Goal: Transaction & Acquisition: Subscribe to service/newsletter

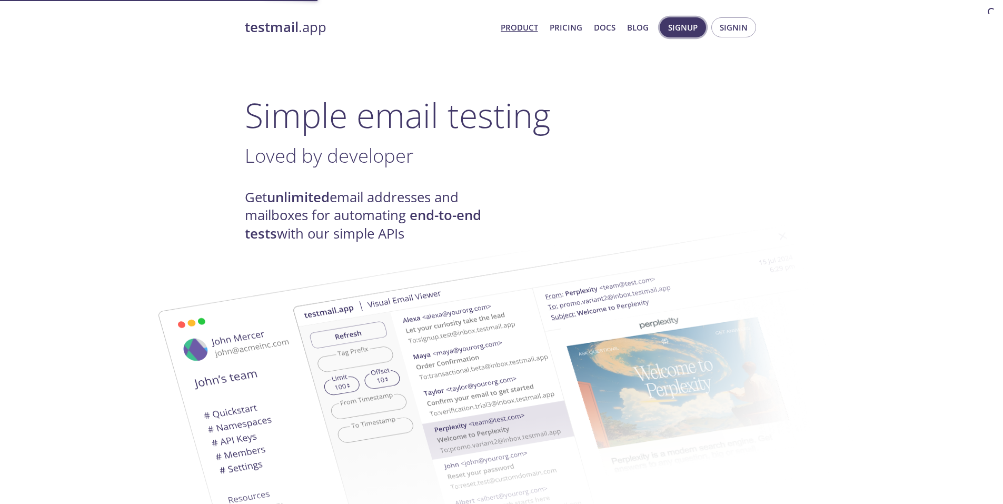
click at [685, 28] on span "Signup" at bounding box center [682, 28] width 29 height 14
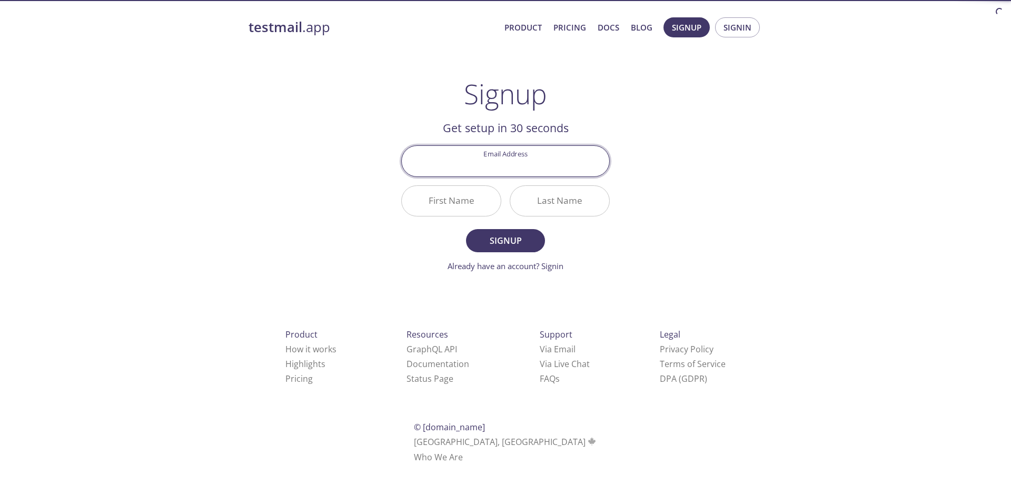
click at [480, 171] on input "Email Address" at bounding box center [505, 161] width 207 height 30
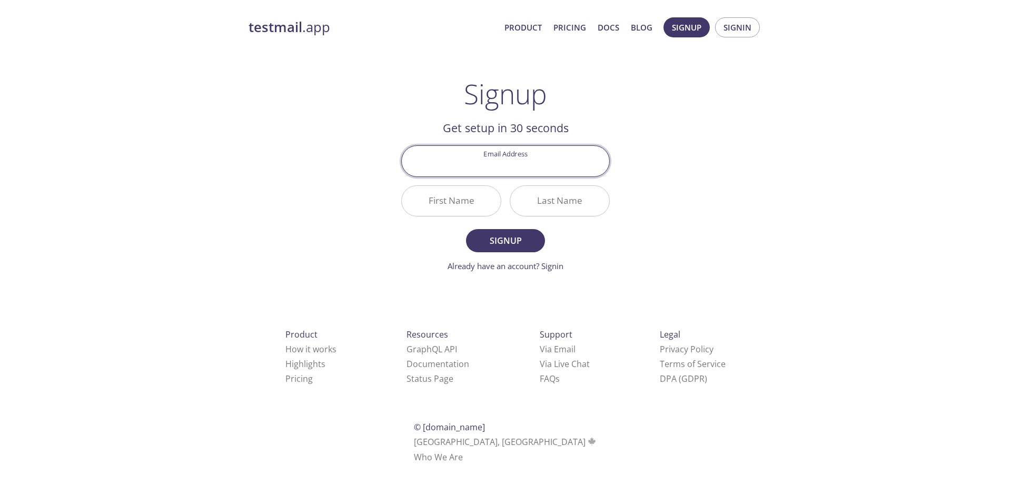
type input "hritik.srivastava28@gmail.com"
click at [497, 252] on button "Signup" at bounding box center [505, 240] width 79 height 23
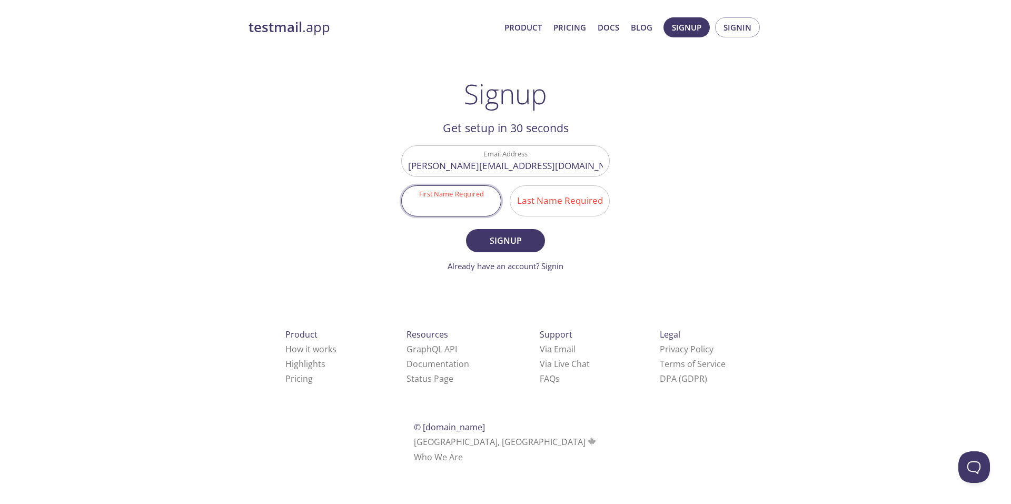
click at [454, 197] on input "First Name Required" at bounding box center [451, 201] width 99 height 30
type input "Hritk"
type input "sagar"
click at [487, 242] on span "Signup" at bounding box center [506, 240] width 56 height 15
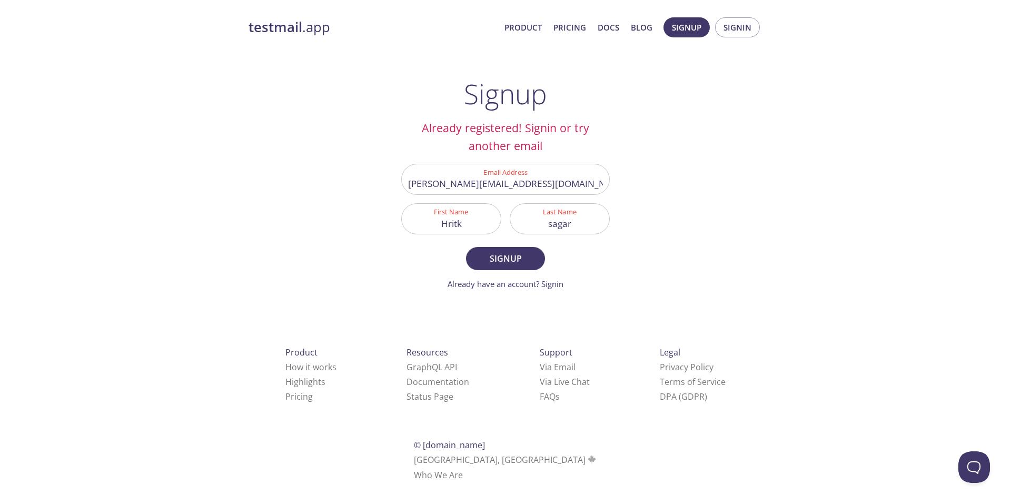
click at [558, 294] on div "testmail .app Product Pricing Docs Blog Signup Signin Signup Already registered…" at bounding box center [505, 261] width 539 height 501
click at [558, 293] on div "testmail .app Product Pricing Docs Blog Signup Signin Signup Already registered…" at bounding box center [505, 261] width 539 height 501
click at [545, 280] on link "Already have an account? Signin" at bounding box center [506, 284] width 116 height 11
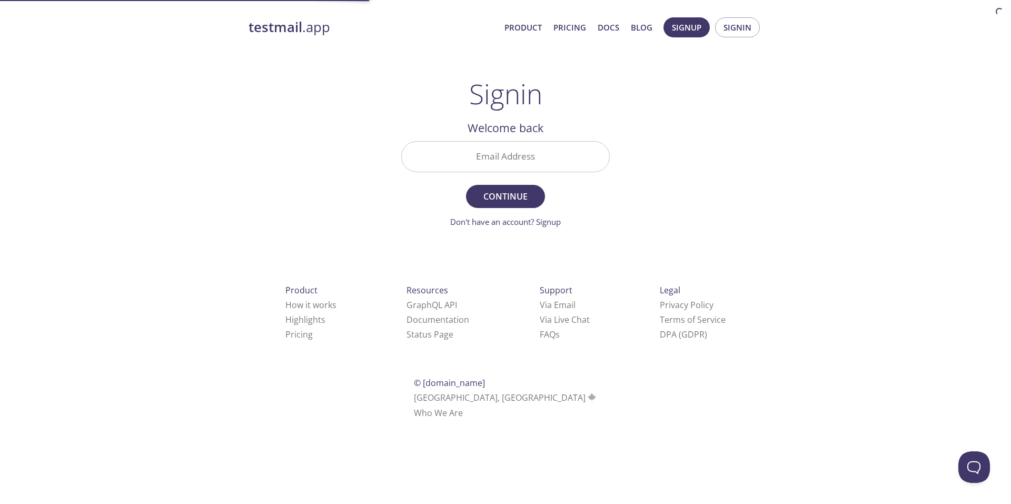
click at [482, 153] on input "Email Address" at bounding box center [505, 157] width 207 height 30
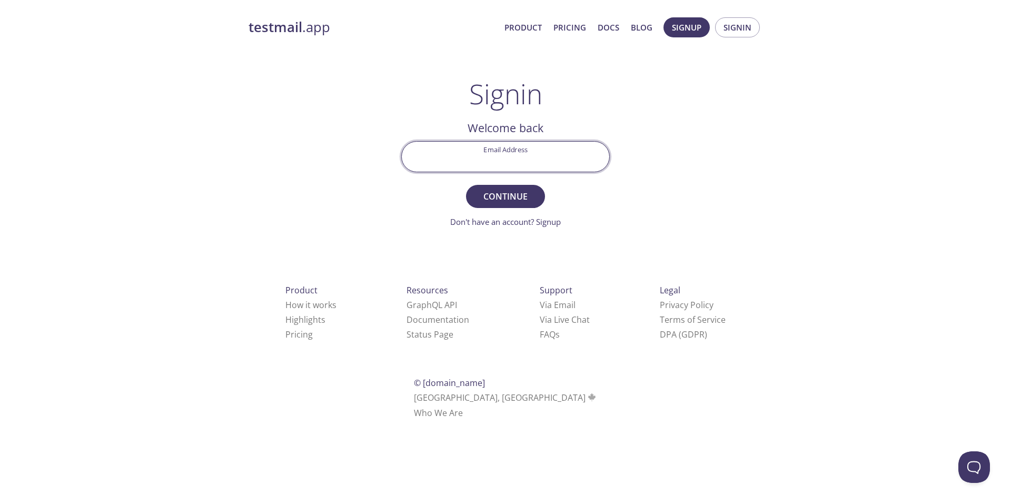
type input "hritik.srivastava28@gmail.com"
click at [489, 182] on form "Email Address hritik.srivastava28@gmail.com Continue Don't have an account? Sig…" at bounding box center [505, 184] width 209 height 87
click at [492, 186] on button "Continue" at bounding box center [505, 196] width 79 height 23
click at [492, 154] on input "Signin Security Code" at bounding box center [505, 157] width 207 height 30
paste input "GNSQM4Z"
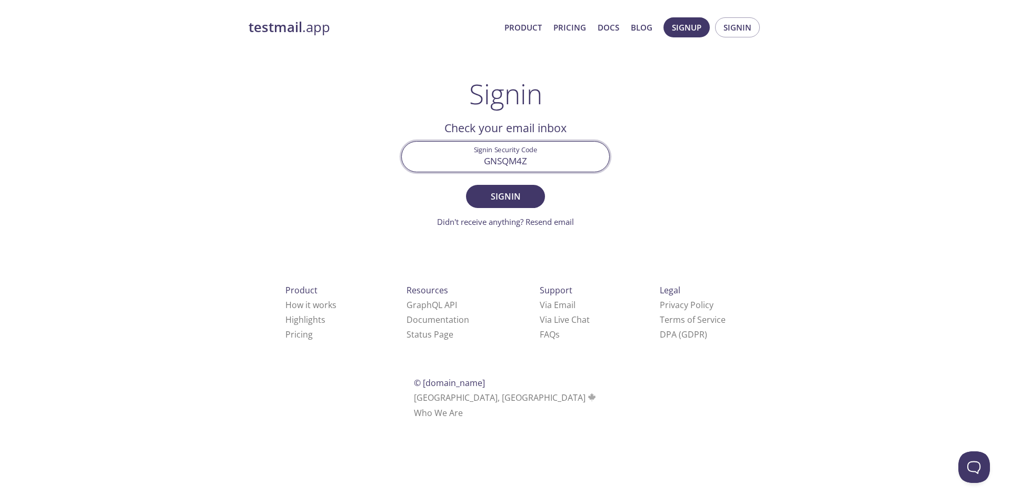
type input "GNSQM4Z"
click at [466, 185] on button "Signin" at bounding box center [505, 196] width 79 height 23
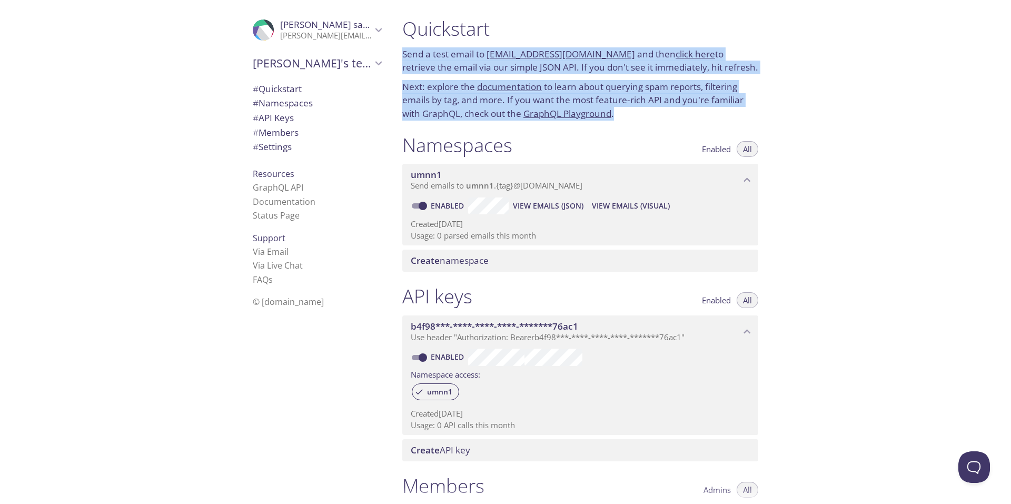
drag, startPoint x: 400, startPoint y: 49, endPoint x: 623, endPoint y: 118, distance: 233.2
click at [623, 118] on div "Quickstart Send a test email to umnn1.test@inbox.testmail.app and then click he…" at bounding box center [580, 69] width 373 height 116
click at [623, 118] on p "Next: explore the documentation to learn about querying spam reports, filtering…" at bounding box center [580, 100] width 356 height 41
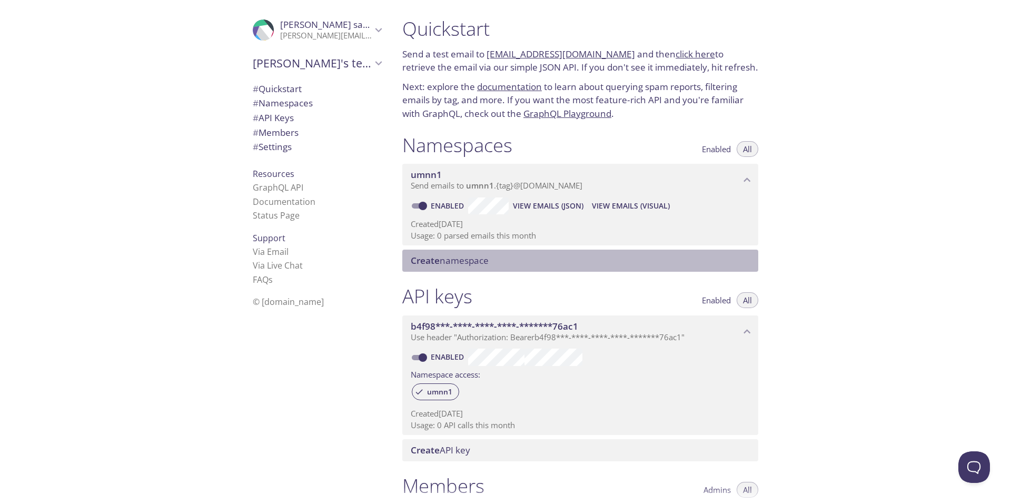
click at [447, 261] on span "Create namespace" at bounding box center [450, 260] width 78 height 12
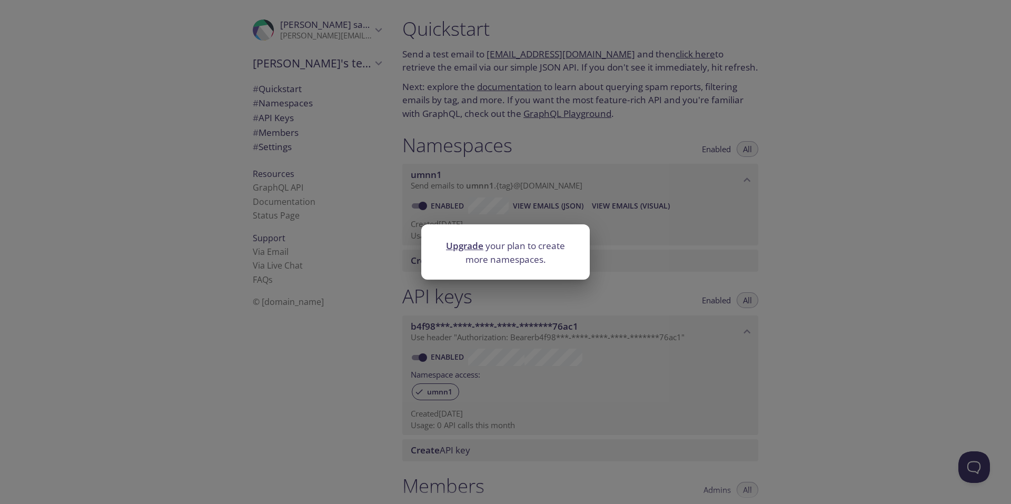
click at [521, 311] on div "Upgrade your plan to create more namespaces." at bounding box center [505, 252] width 1011 height 504
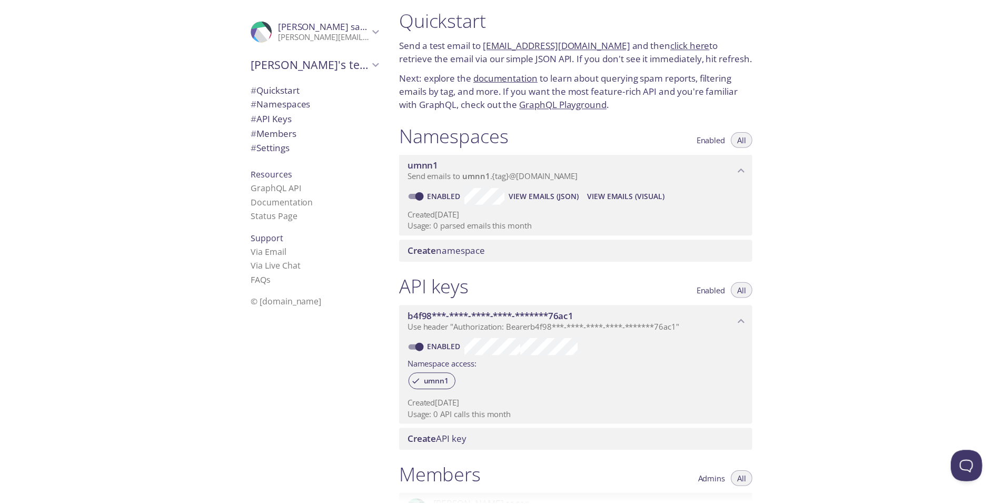
scroll to position [1, 0]
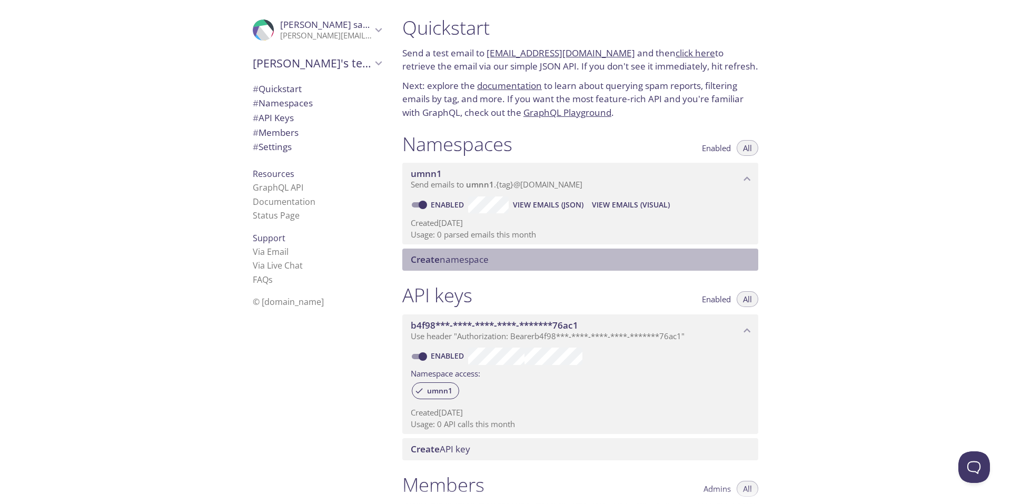
click at [436, 253] on div "Create namespace" at bounding box center [580, 260] width 356 height 22
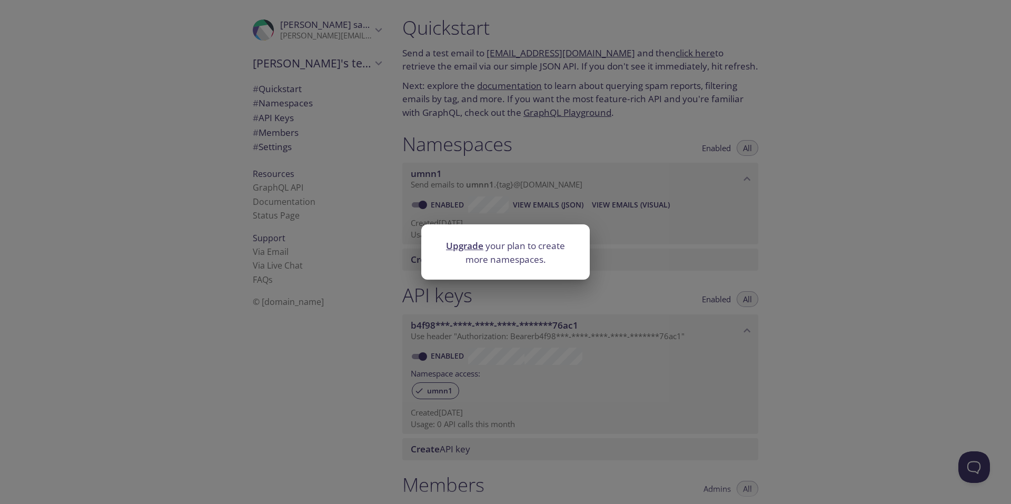
click at [464, 239] on div at bounding box center [505, 231] width 169 height 15
click at [469, 245] on link "Upgrade" at bounding box center [464, 246] width 37 height 12
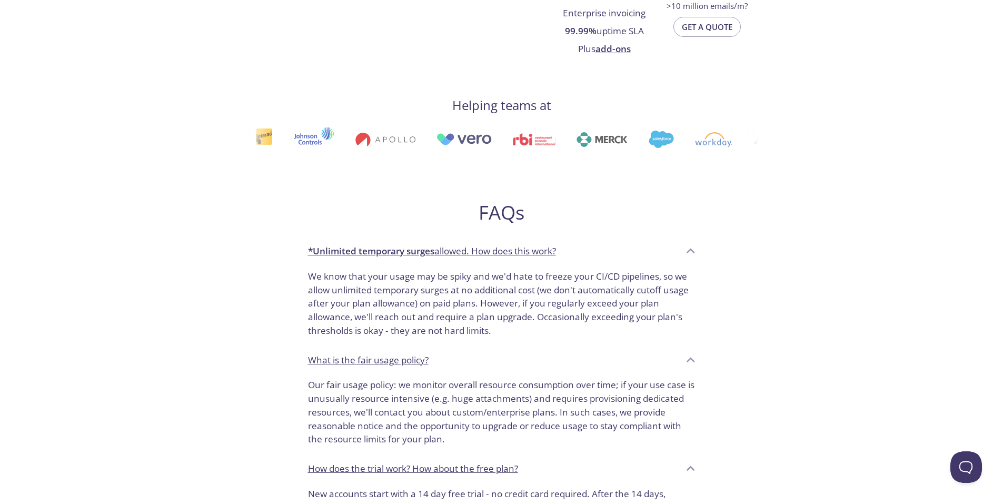
scroll to position [500, 0]
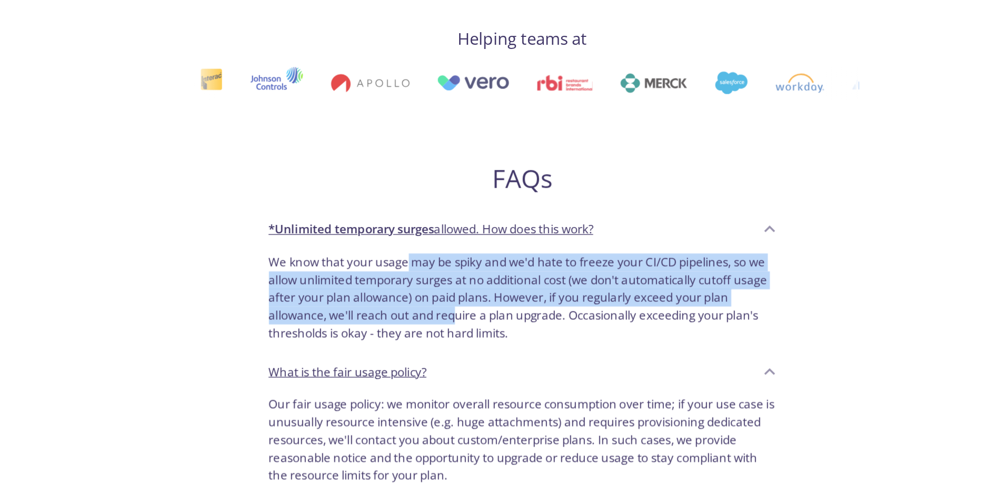
drag, startPoint x: 414, startPoint y: 281, endPoint x: 455, endPoint y: 322, distance: 58.1
click at [455, 322] on p "We know that your usage may be spiky and we'd hate to freeze your CI/CD pipelin…" at bounding box center [502, 303] width 388 height 68
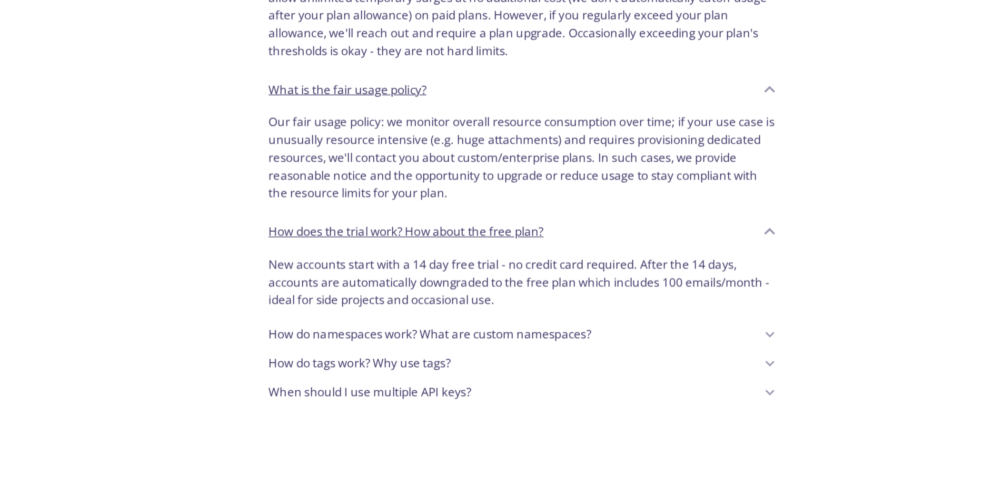
scroll to position [676, 0]
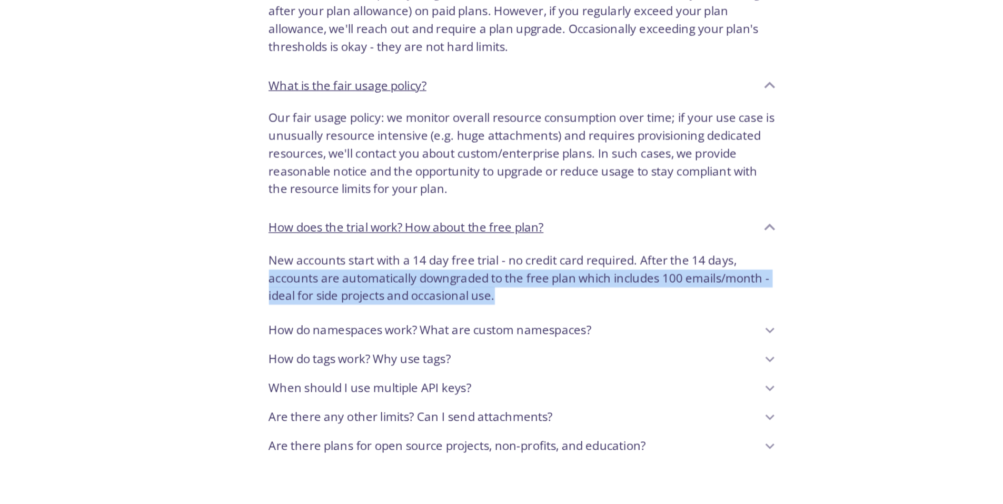
drag, startPoint x: 302, startPoint y: 326, endPoint x: 523, endPoint y: 348, distance: 222.8
click at [523, 348] on div "New accounts start with a 14 day free trial - no credit card required. After th…" at bounding box center [502, 332] width 404 height 53
click at [523, 348] on p "New accounts start with a 14 day free trial - no credit card required. After th…" at bounding box center [502, 331] width 388 height 41
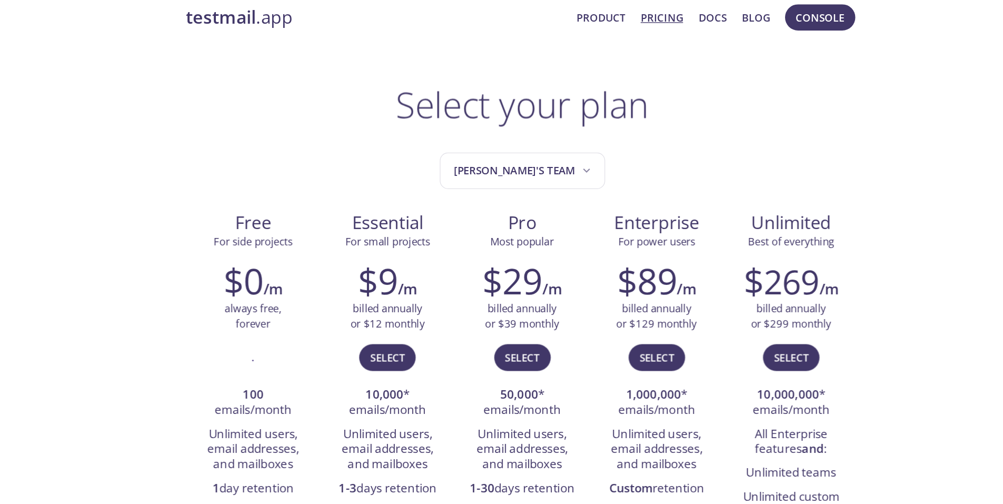
scroll to position [0, 0]
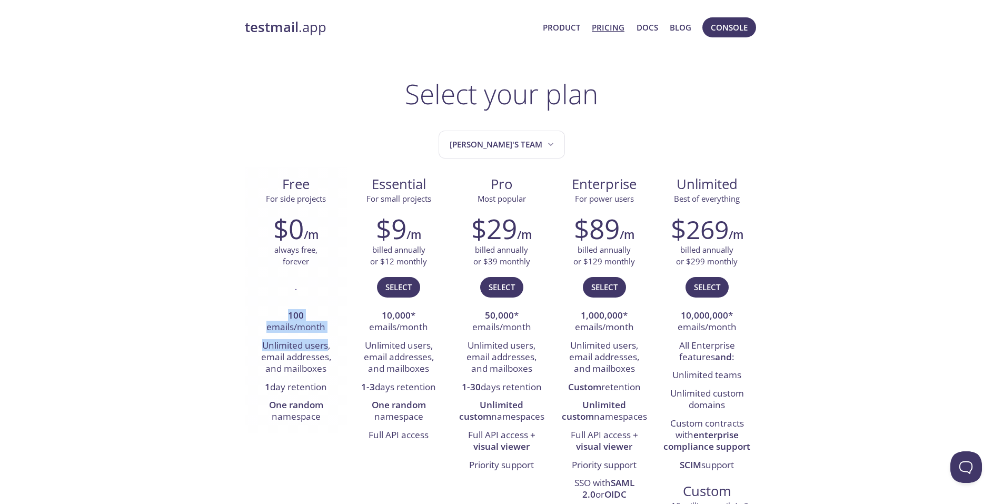
drag, startPoint x: 261, startPoint y: 313, endPoint x: 329, endPoint y: 350, distance: 76.6
click at [329, 350] on ul "100 emails/month Unlimited users, email addresses, and mailboxes 1 day retentio…" at bounding box center [296, 367] width 87 height 120
click at [329, 350] on li "Unlimited users, email addresses, and mailboxes" at bounding box center [296, 358] width 87 height 42
click at [544, 25] on span "Product Pricing Docs Blog" at bounding box center [617, 27] width 160 height 25
click at [550, 27] on link "Product" at bounding box center [561, 28] width 37 height 14
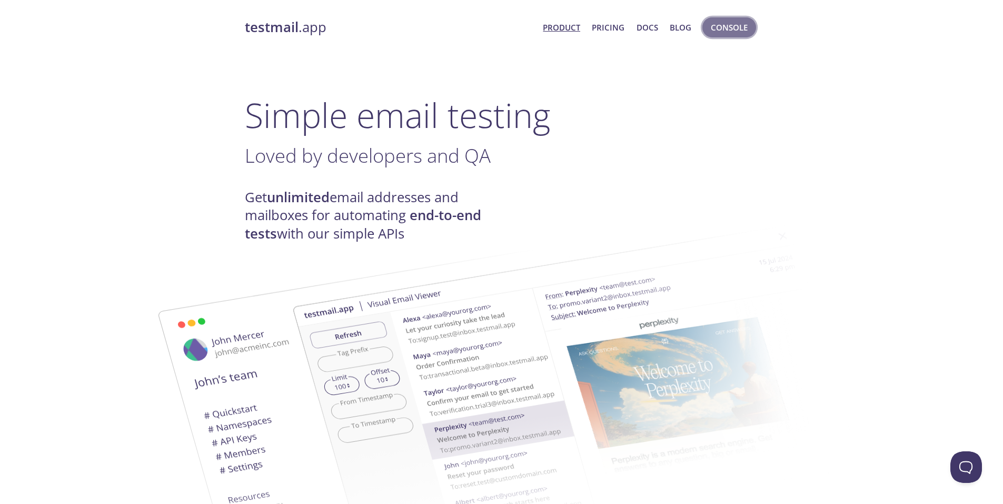
click at [710, 27] on button "Console" at bounding box center [729, 27] width 54 height 20
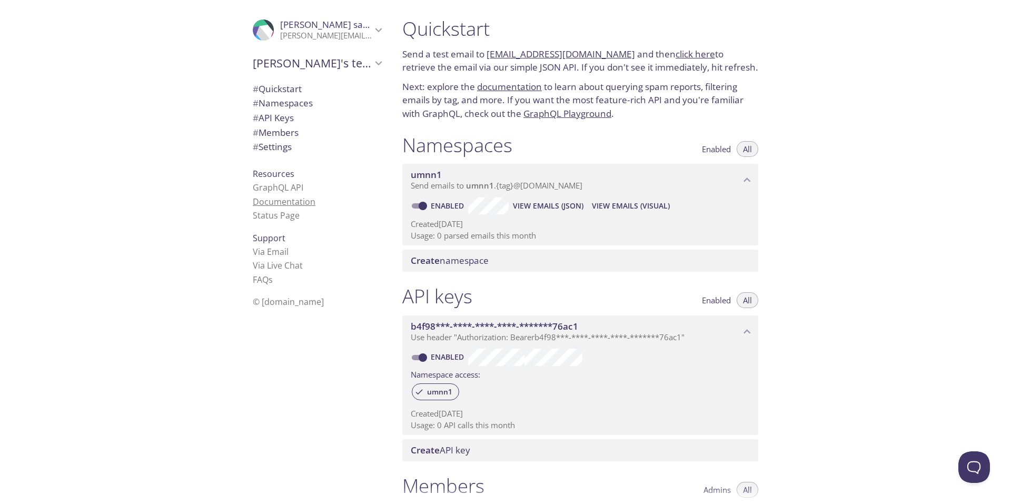
click at [279, 197] on link "Documentation" at bounding box center [284, 202] width 63 height 12
click at [538, 207] on span "View Emails (JSON)" at bounding box center [548, 206] width 71 height 13
drag, startPoint x: 394, startPoint y: 131, endPoint x: 532, endPoint y: 298, distance: 217.3
click at [532, 298] on div "Quickstart Send a test email to umnn1.test@inbox.testmail.app and then click he…" at bounding box center [584, 252] width 381 height 504
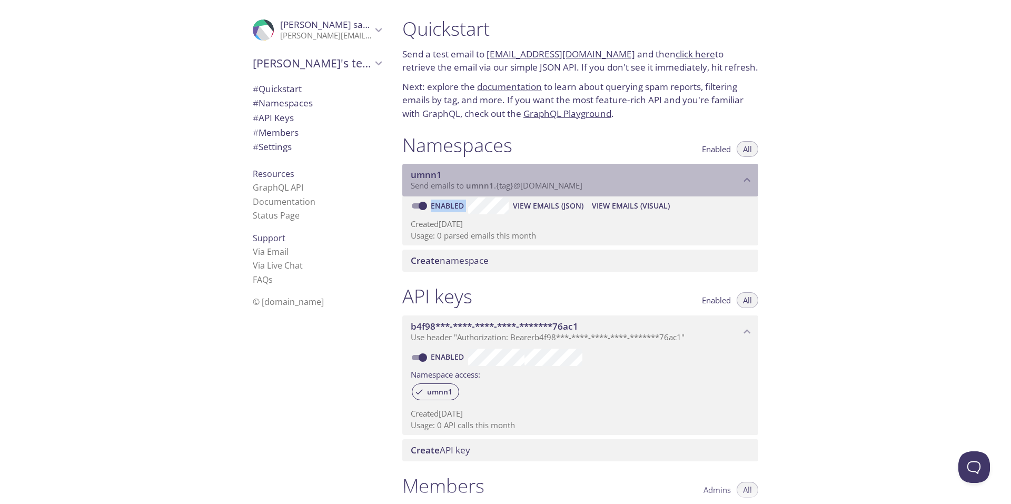
click at [425, 184] on span "Send emails to umnn1 . {tag} @inbox.testmail.app" at bounding box center [497, 185] width 172 height 11
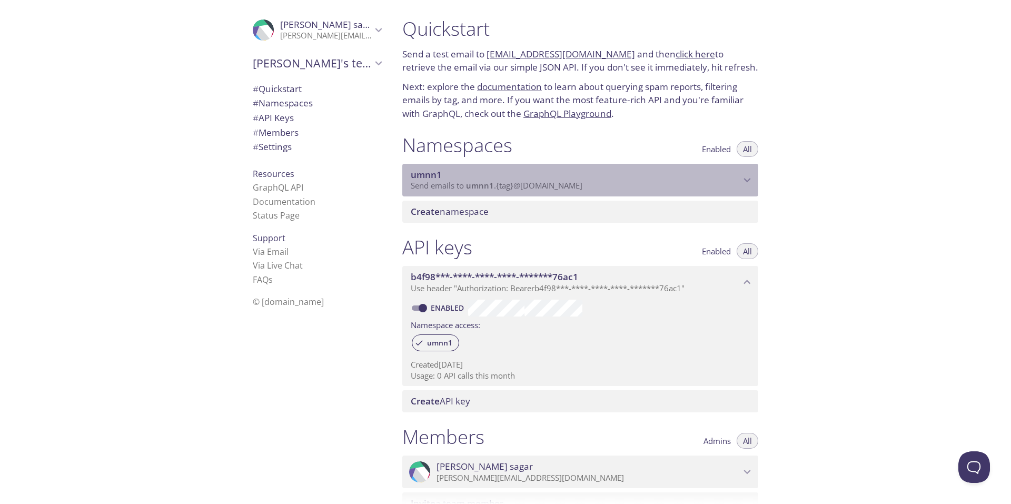
click at [425, 184] on span "Send emails to umnn1 . {tag} @inbox.testmail.app" at bounding box center [497, 185] width 172 height 11
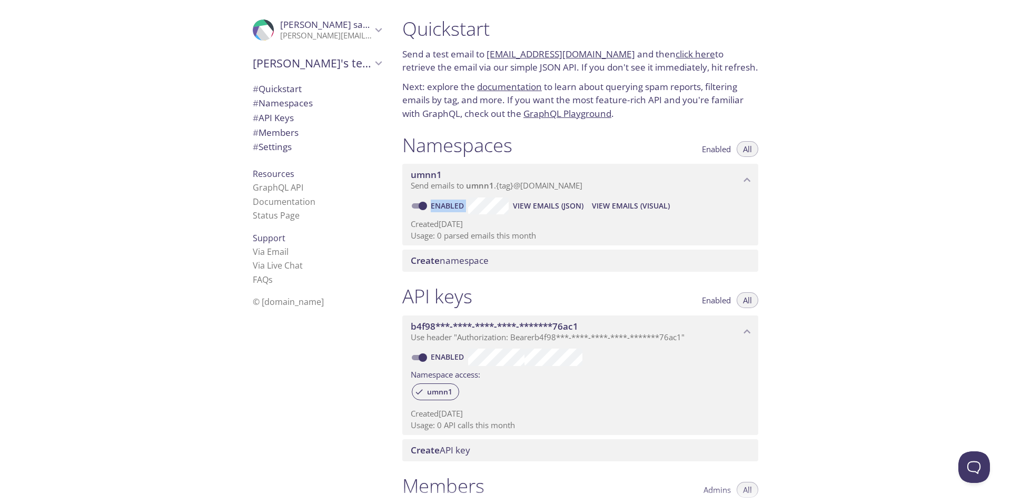
click at [506, 210] on div "umnn1 Send emails to umnn1 . {tag} @inbox.testmail.app Enabled View Emails (JSO…" at bounding box center [580, 205] width 356 height 82
copy div "Enabled View Emails (JSON) View Emails (Visual) Created 4 Oct 2025 Usage: 0 par…"
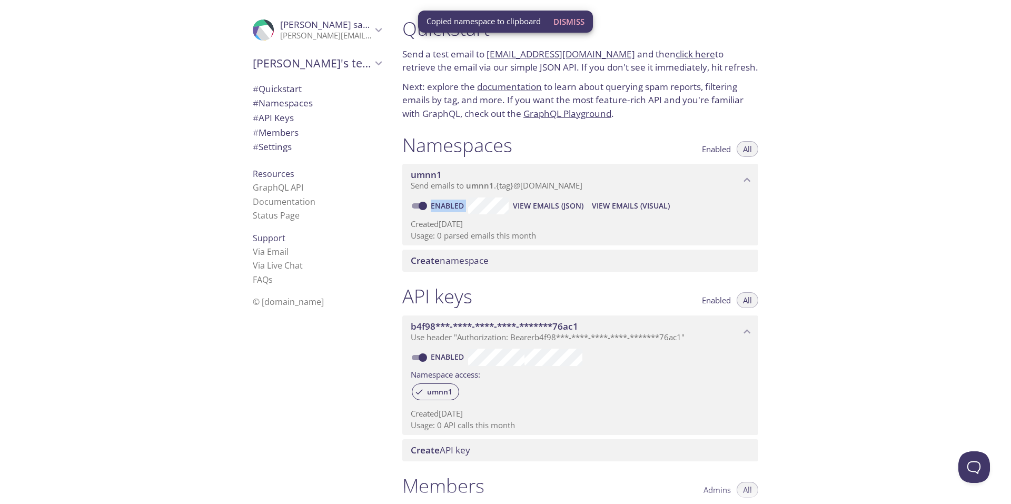
copy div "Enabled View Emails (JSON) View Emails (Visual) Created 4 Oct 2025 Usage: 0 par…"
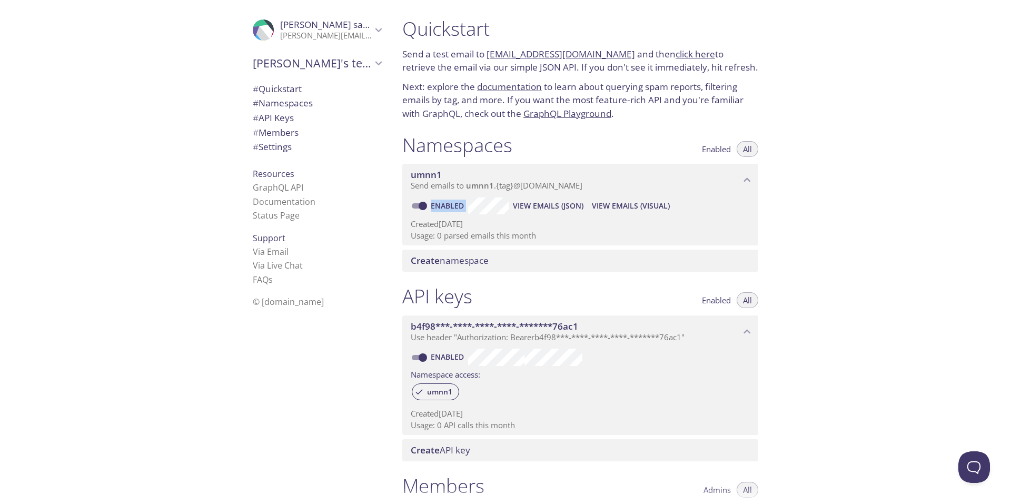
copy div "Enabled View Emails (JSON) View Emails (Visual) Created 4 Oct 2025 Usage: 0 par…"
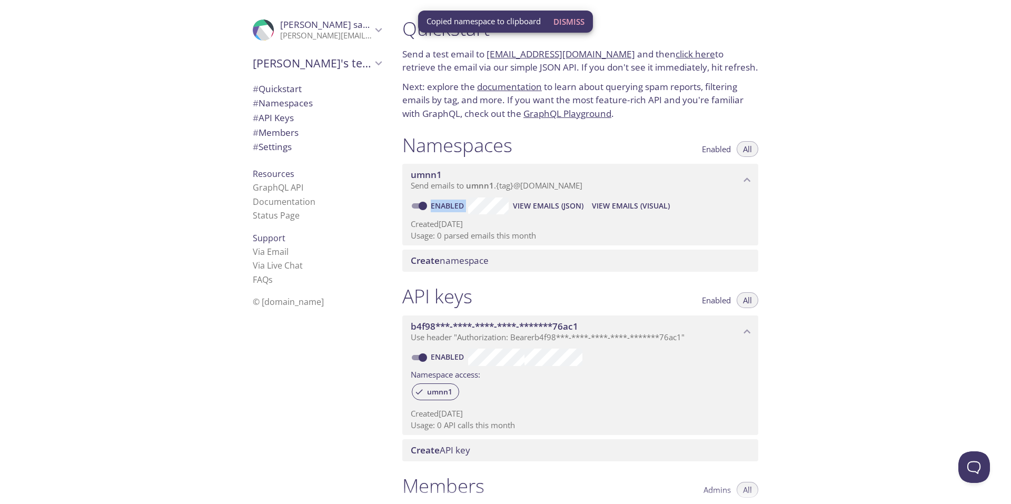
click at [533, 184] on span "Send emails to umnn1 . {tag} @inbox.testmail.app" at bounding box center [497, 185] width 172 height 11
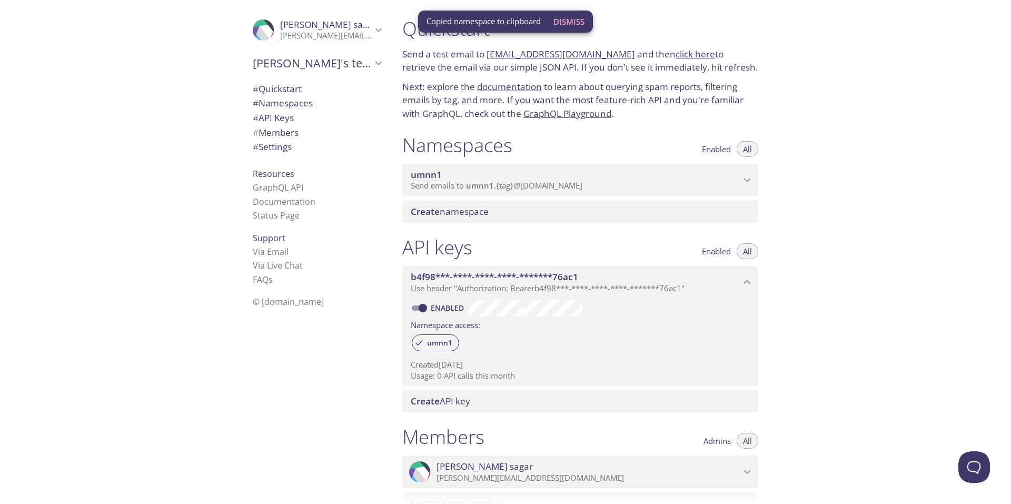
click at [533, 184] on span "Send emails to umnn1 . {tag} @inbox.testmail.app" at bounding box center [497, 185] width 172 height 11
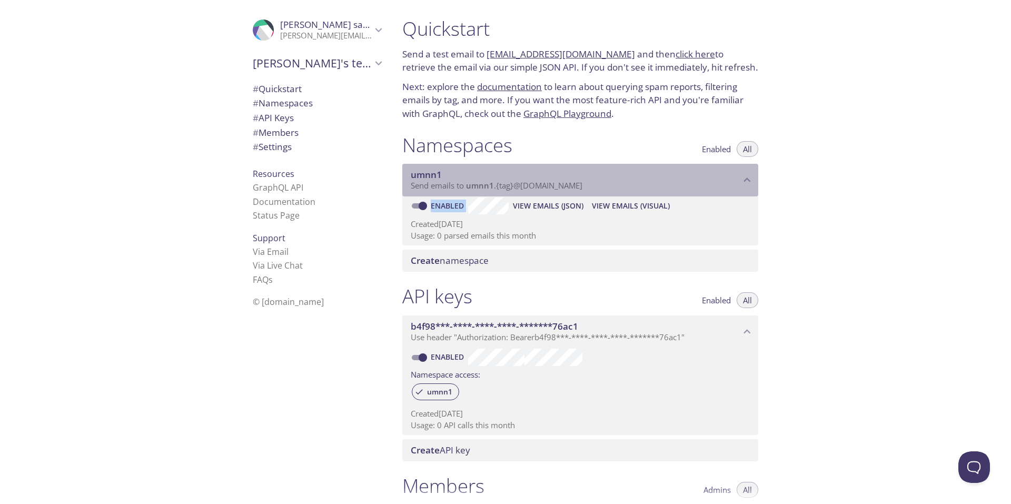
drag, startPoint x: 618, startPoint y: 195, endPoint x: 439, endPoint y: 173, distance: 180.3
click at [439, 173] on div "umnn1 Send emails to umnn1 . {tag} @inbox.testmail.app" at bounding box center [580, 180] width 356 height 33
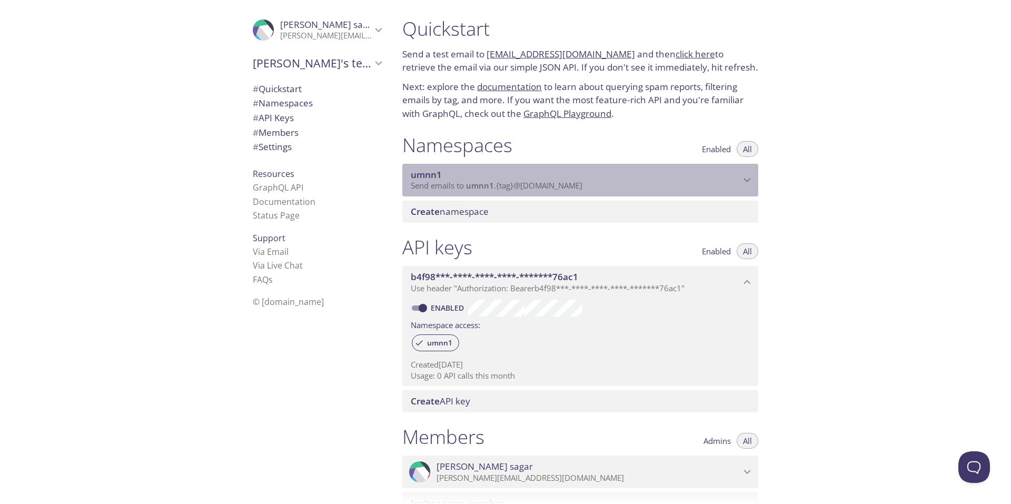
click at [454, 187] on span "Send emails to umnn1 . {tag} @inbox.testmail.app" at bounding box center [497, 185] width 172 height 11
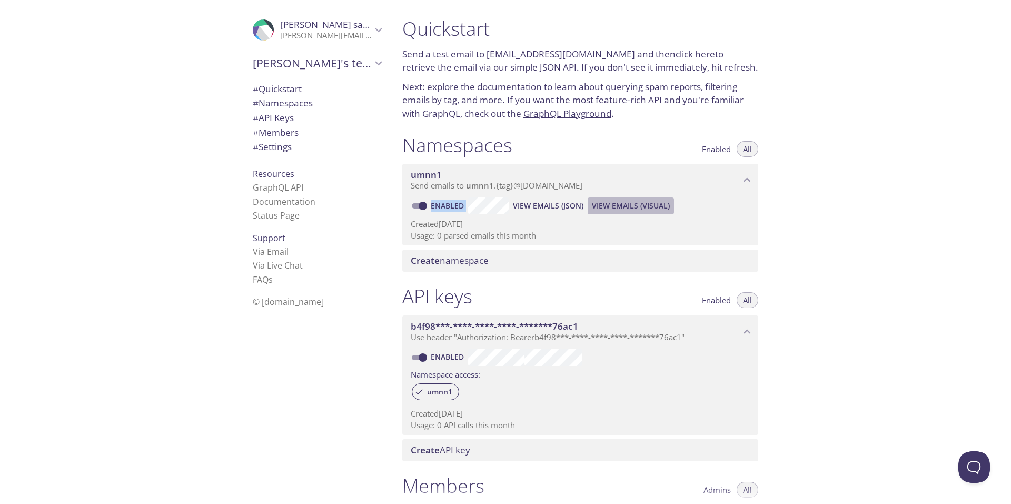
click at [609, 202] on span "View Emails (Visual)" at bounding box center [631, 206] width 78 height 13
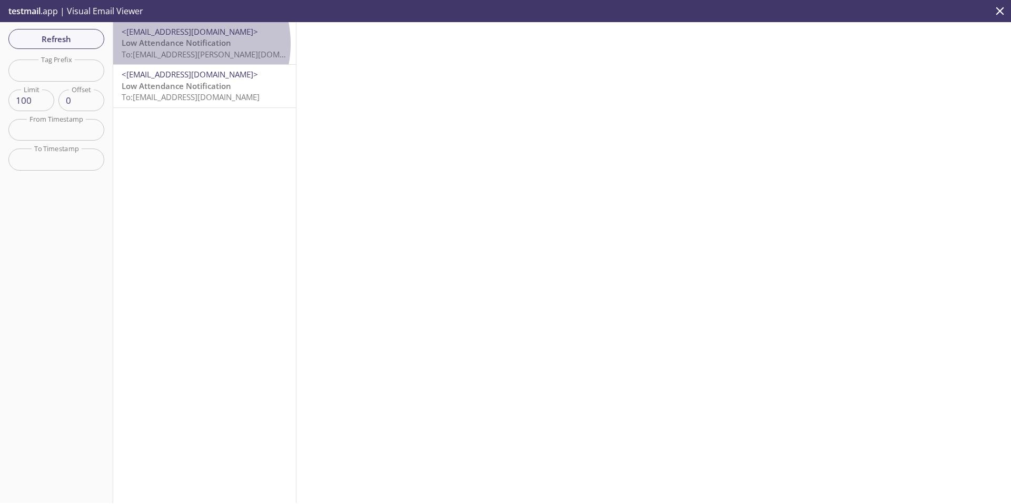
click at [179, 44] on span "Low Attendance Notification" at bounding box center [177, 42] width 110 height 11
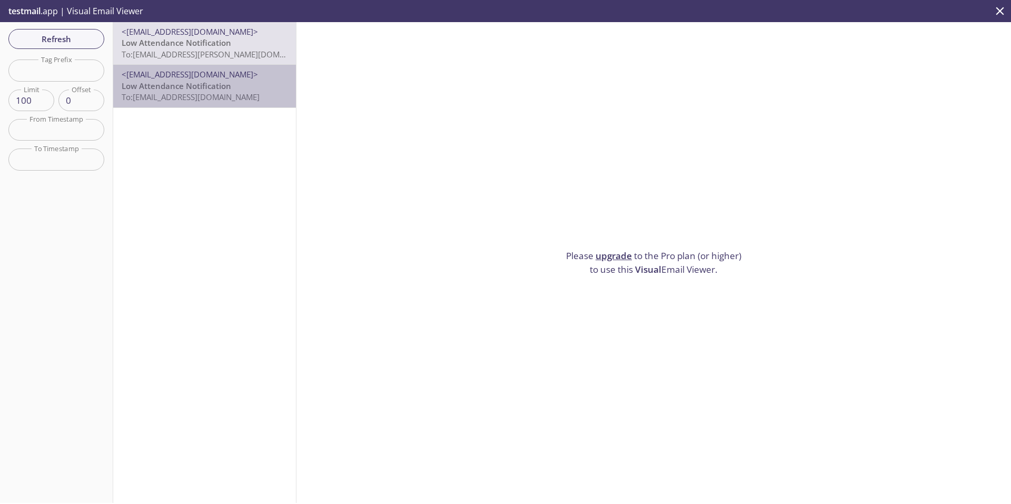
click at [222, 103] on p "Low Attendance Notification To: umnn1.ian@inbox.testmail.app" at bounding box center [205, 92] width 166 height 23
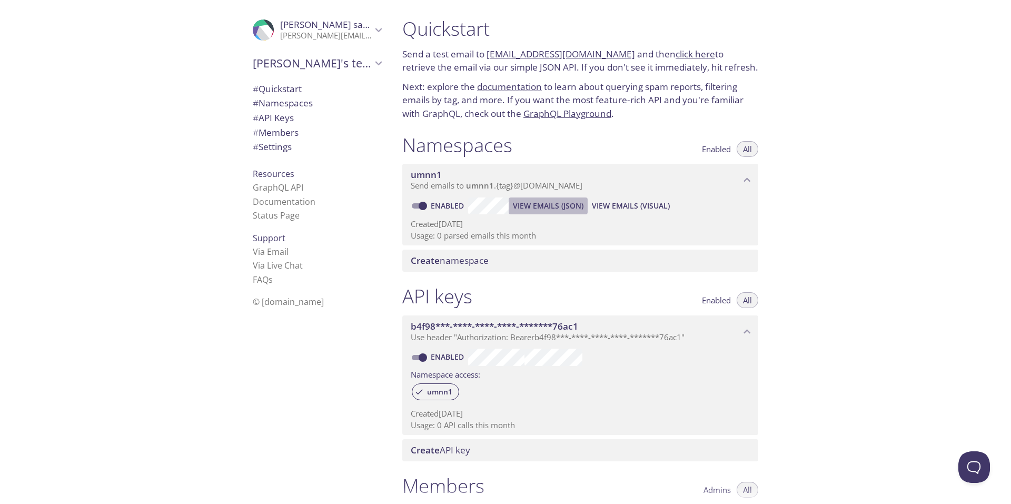
click at [533, 207] on span "View Emails (JSON)" at bounding box center [548, 206] width 71 height 13
